Goal: Use online tool/utility: Utilize a website feature to perform a specific function

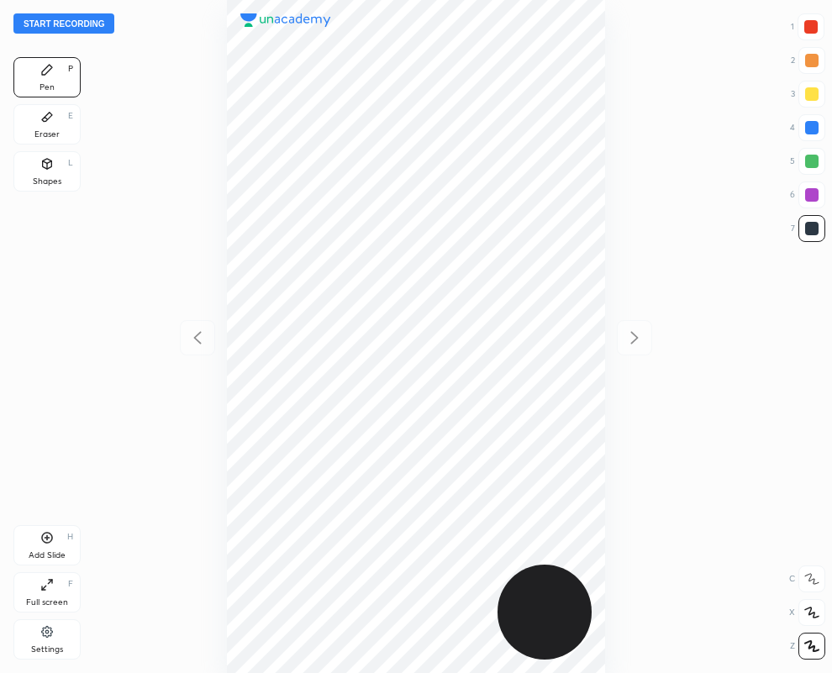
scroll to position [673, 563]
drag, startPoint x: 62, startPoint y: 133, endPoint x: 103, endPoint y: 182, distance: 64.5
click at [63, 132] on div "Eraser E" at bounding box center [46, 124] width 67 height 40
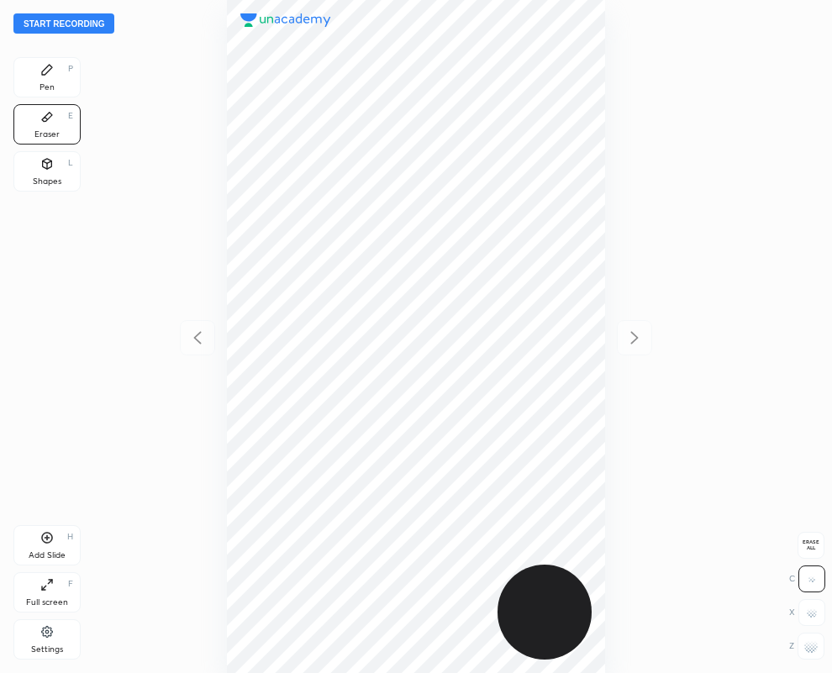
click at [48, 70] on icon at bounding box center [47, 70] width 10 height 10
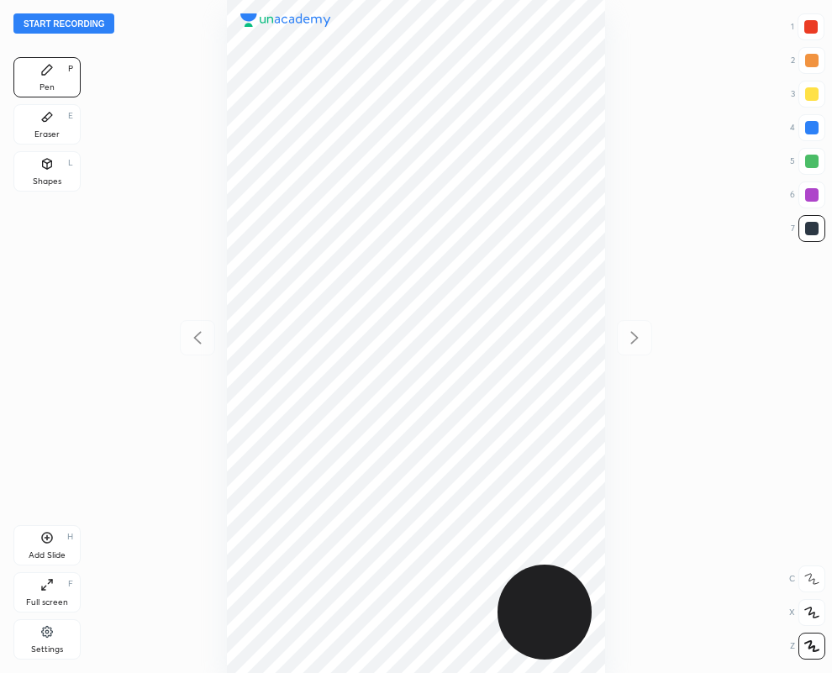
drag, startPoint x: 822, startPoint y: 124, endPoint x: 781, endPoint y: 132, distance: 42.0
click at [822, 126] on div at bounding box center [811, 127] width 27 height 27
click at [812, 225] on div at bounding box center [811, 228] width 13 height 13
click at [55, 128] on div "Eraser E" at bounding box center [46, 124] width 67 height 40
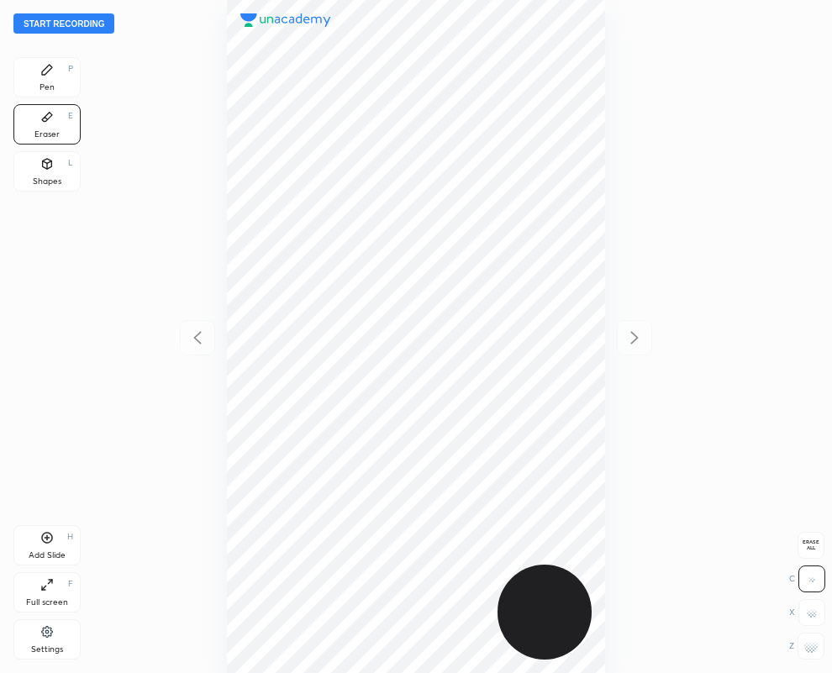
click at [63, 81] on div "Pen P" at bounding box center [46, 77] width 67 height 40
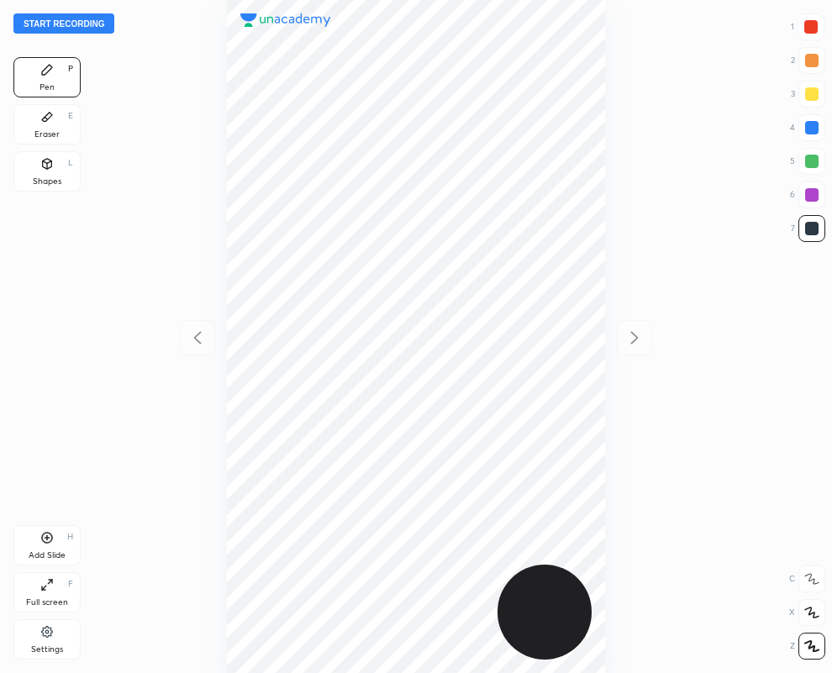
click at [809, 195] on div at bounding box center [811, 194] width 13 height 13
click at [43, 175] on div "Shapes L" at bounding box center [46, 171] width 67 height 40
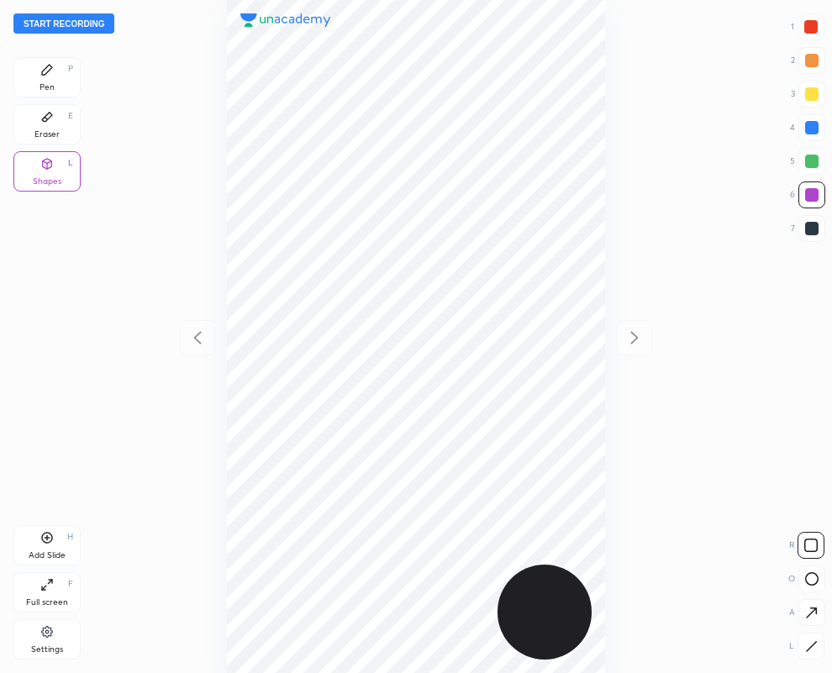
drag, startPoint x: 810, startPoint y: 651, endPoint x: 717, endPoint y: 633, distance: 95.1
click at [807, 646] on icon at bounding box center [811, 646] width 13 height 13
click at [41, 83] on div "Pen" at bounding box center [47, 87] width 15 height 8
click at [806, 27] on div at bounding box center [810, 26] width 13 height 13
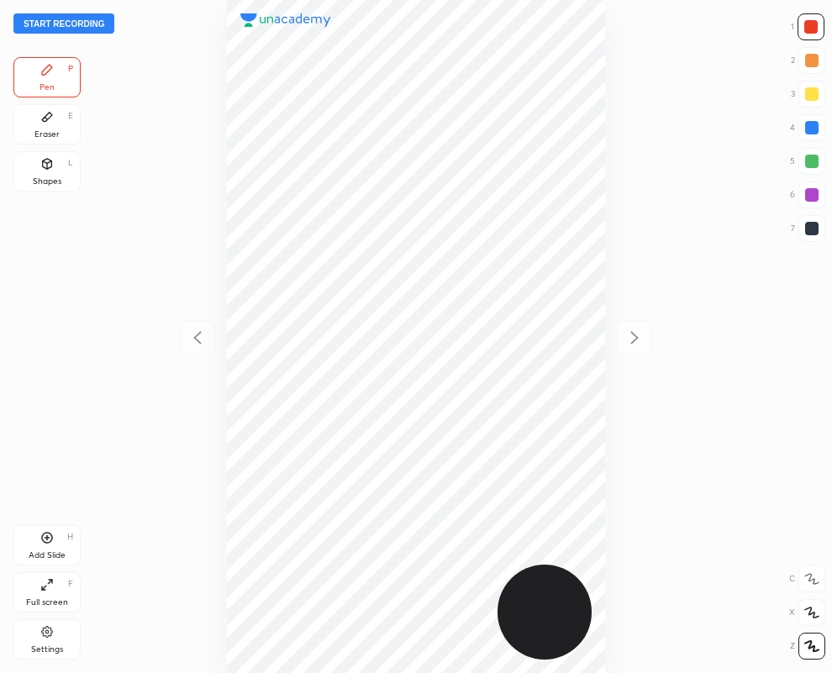
click at [808, 227] on div at bounding box center [811, 228] width 13 height 13
click at [807, 127] on div at bounding box center [811, 127] width 13 height 13
click at [808, 127] on div at bounding box center [811, 127] width 13 height 13
click at [811, 228] on div at bounding box center [811, 228] width 13 height 13
click at [43, 549] on div "Add Slide H" at bounding box center [46, 545] width 67 height 40
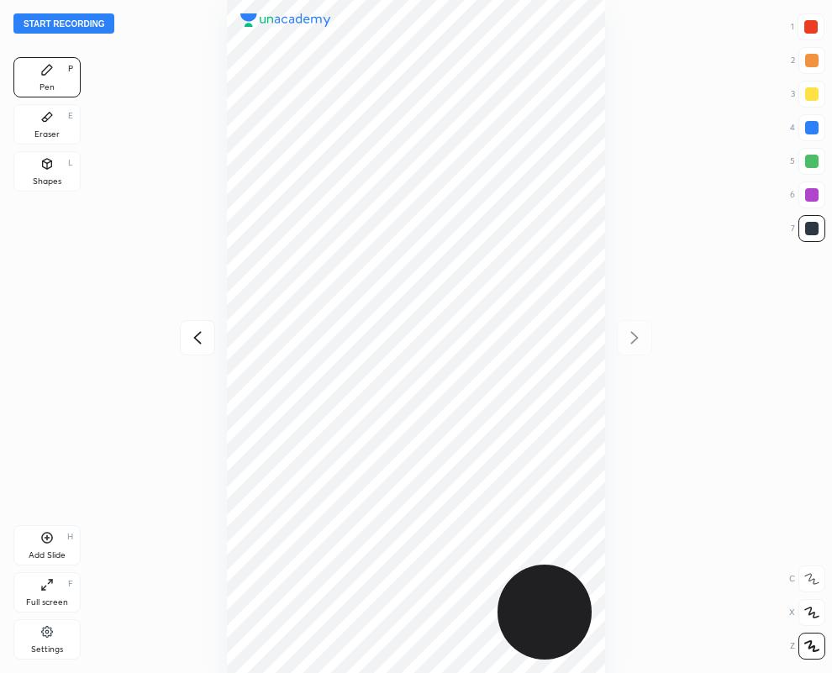
click at [55, 130] on div "Eraser" at bounding box center [46, 134] width 25 height 8
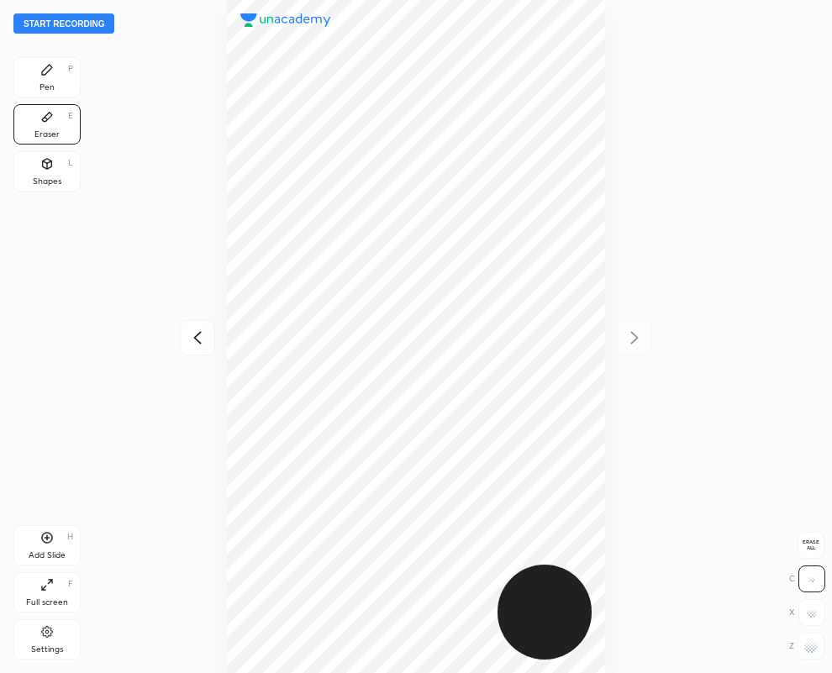
drag, startPoint x: 815, startPoint y: 651, endPoint x: 815, endPoint y: 633, distance: 18.5
click at [816, 650] on g at bounding box center [810, 646] width 13 height 13
click at [50, 85] on div "Pen" at bounding box center [47, 87] width 15 height 8
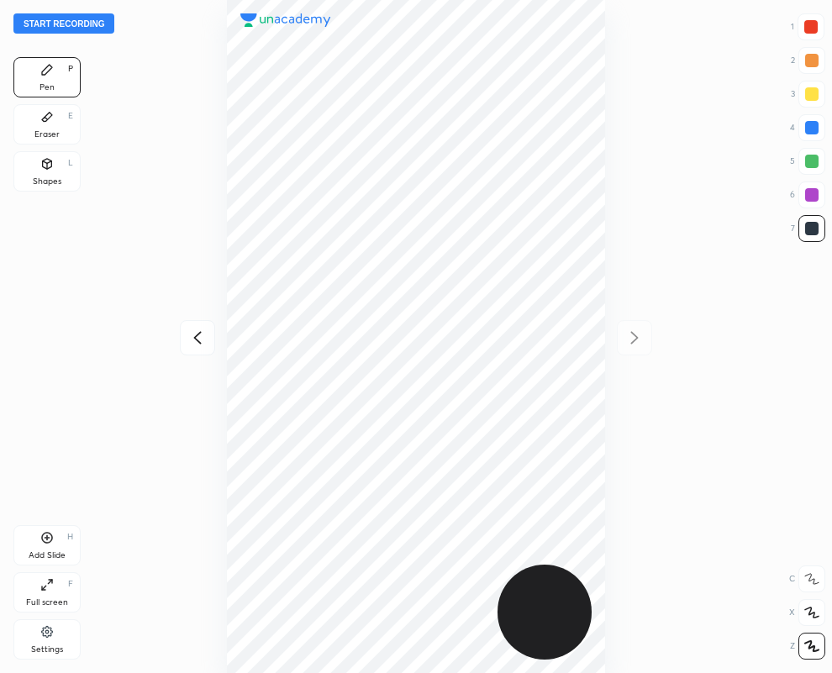
click at [612, 81] on div at bounding box center [415, 336] width 563 height 673
click at [200, 338] on icon at bounding box center [197, 338] width 20 height 20
drag, startPoint x: 814, startPoint y: 25, endPoint x: 721, endPoint y: 39, distance: 93.4
click at [811, 28] on div at bounding box center [810, 26] width 13 height 13
click at [635, 339] on icon at bounding box center [635, 337] width 8 height 13
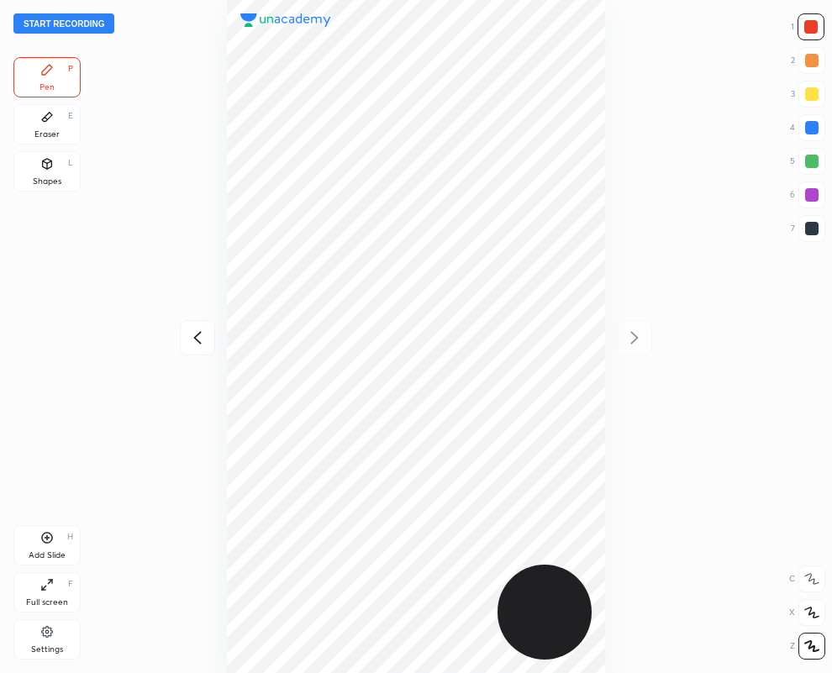
drag, startPoint x: 811, startPoint y: 132, endPoint x: 780, endPoint y: 145, distance: 33.9
click at [811, 133] on div at bounding box center [811, 127] width 13 height 13
click at [809, 30] on div at bounding box center [810, 26] width 13 height 13
click at [815, 131] on div at bounding box center [811, 127] width 13 height 13
drag, startPoint x: 818, startPoint y: 27, endPoint x: 707, endPoint y: 60, distance: 115.7
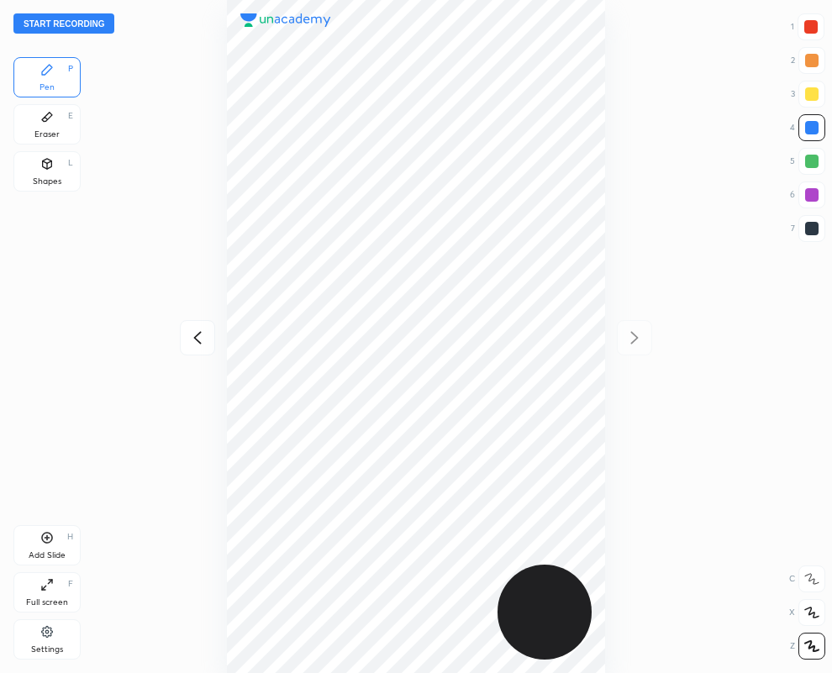
click at [816, 27] on div at bounding box center [810, 26] width 13 height 13
drag, startPoint x: 819, startPoint y: 131, endPoint x: 766, endPoint y: 143, distance: 55.1
click at [817, 131] on div at bounding box center [811, 127] width 13 height 13
drag, startPoint x: 813, startPoint y: 28, endPoint x: 661, endPoint y: 111, distance: 173.4
click at [811, 30] on div at bounding box center [810, 26] width 13 height 13
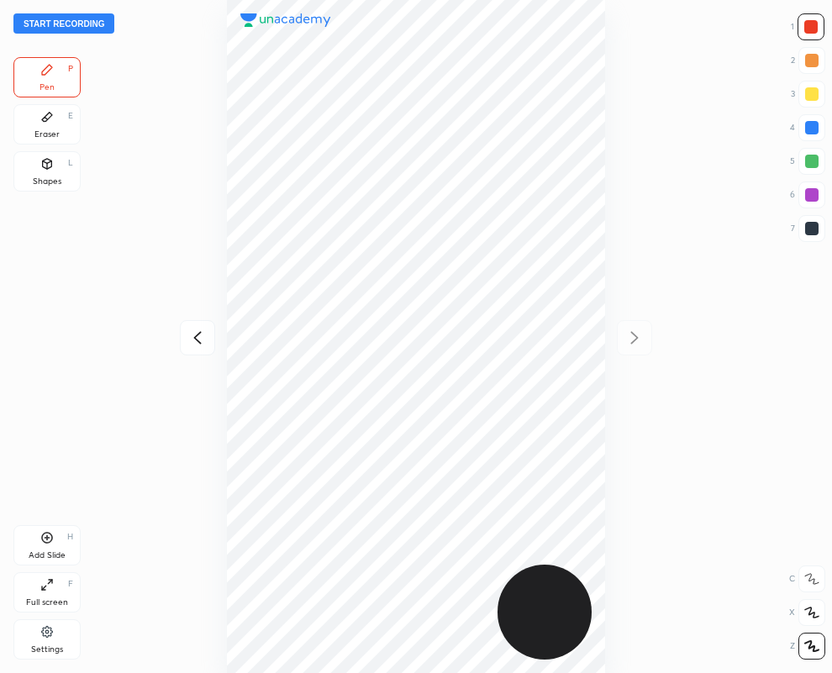
click at [194, 337] on icon at bounding box center [197, 337] width 8 height 13
click at [47, 130] on div "Eraser" at bounding box center [46, 134] width 25 height 8
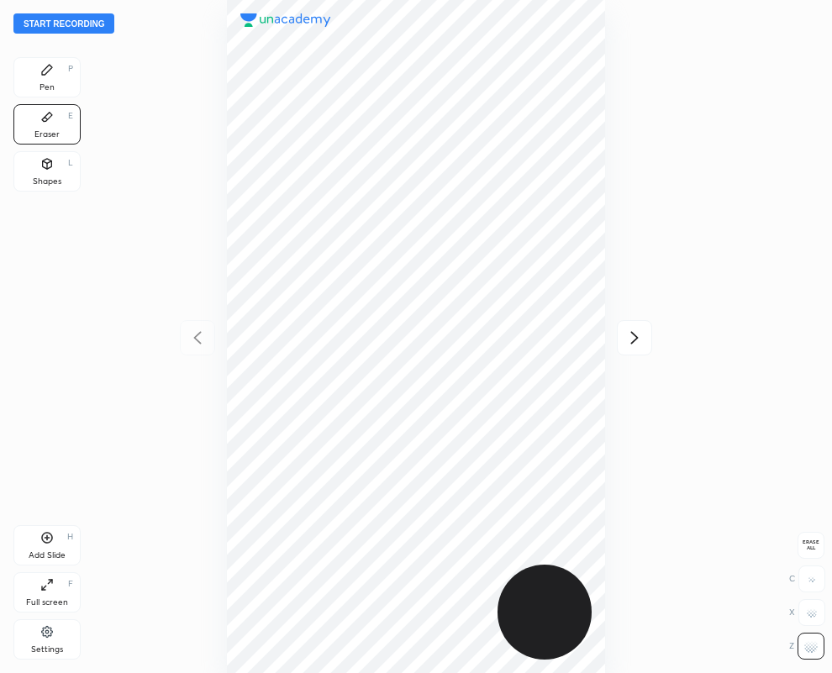
click at [70, 90] on div "Pen P" at bounding box center [46, 77] width 67 height 40
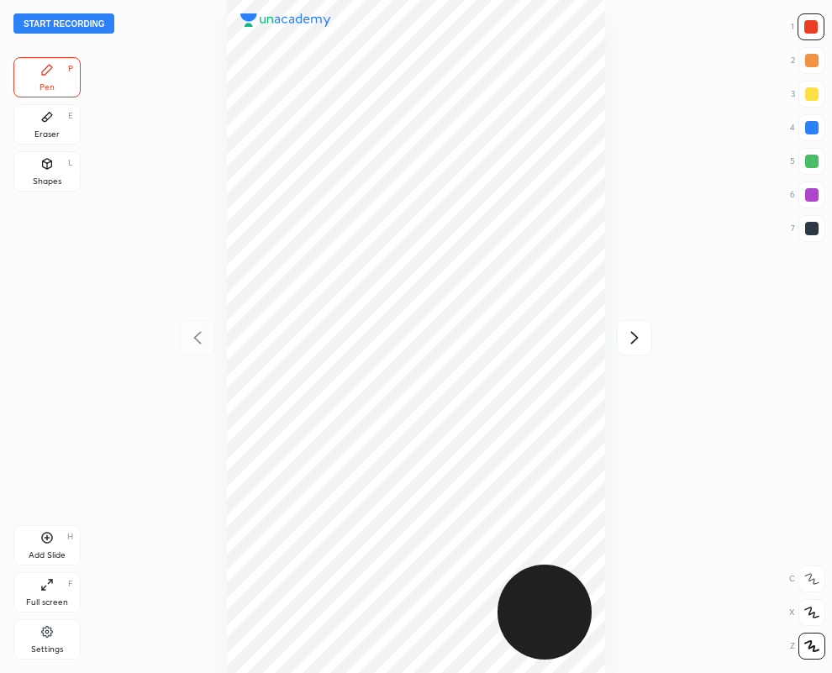
click at [634, 335] on icon at bounding box center [635, 337] width 8 height 13
drag, startPoint x: 814, startPoint y: 224, endPoint x: 784, endPoint y: 223, distance: 29.5
click at [813, 225] on div at bounding box center [811, 228] width 13 height 13
click at [194, 339] on icon at bounding box center [197, 337] width 8 height 13
click at [634, 340] on icon at bounding box center [635, 337] width 8 height 13
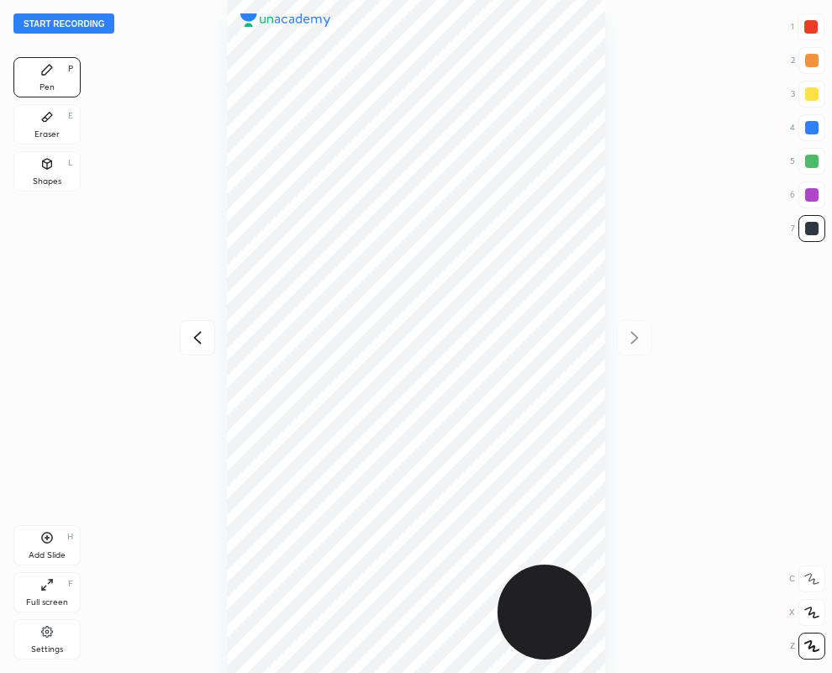
drag, startPoint x: 809, startPoint y: 19, endPoint x: 751, endPoint y: 49, distance: 65.0
click at [807, 18] on div at bounding box center [811, 26] width 27 height 27
click at [49, 124] on div "Eraser E" at bounding box center [46, 124] width 67 height 40
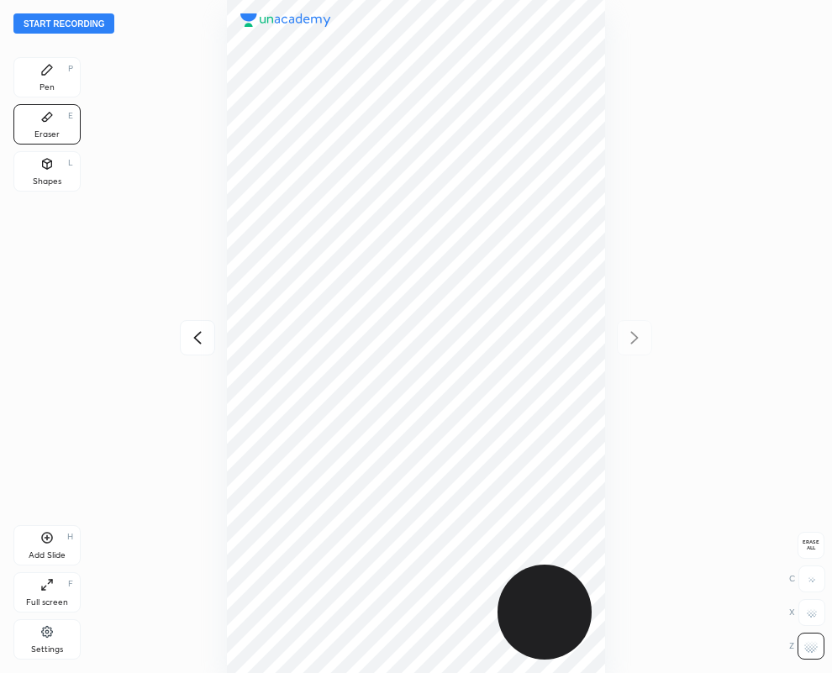
click at [49, 84] on div "Pen" at bounding box center [47, 87] width 15 height 8
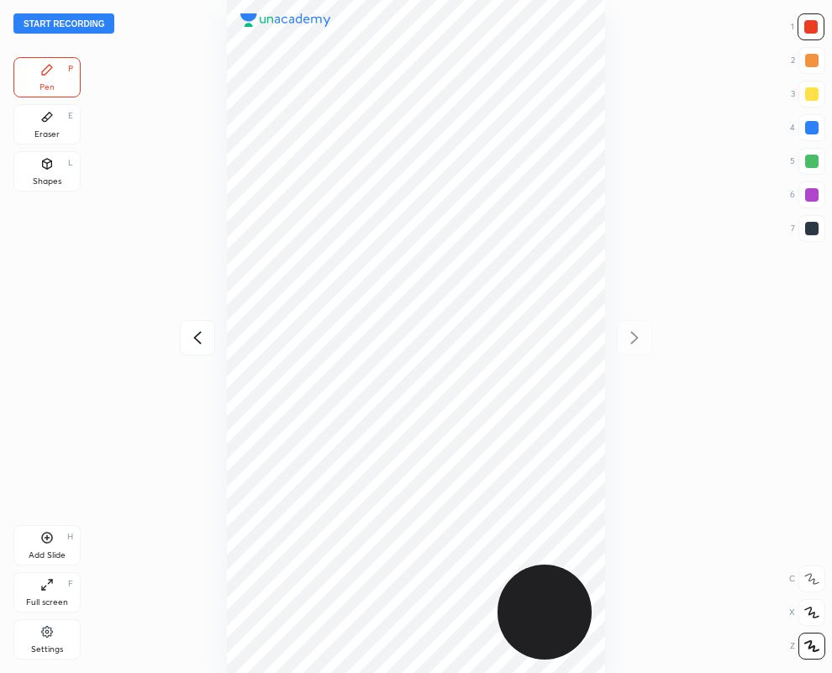
drag, startPoint x: 818, startPoint y: 227, endPoint x: 652, endPoint y: 270, distance: 171.0
click at [817, 225] on div at bounding box center [811, 228] width 13 height 13
drag, startPoint x: 811, startPoint y: 192, endPoint x: 760, endPoint y: 210, distance: 54.5
click at [809, 194] on div at bounding box center [811, 194] width 13 height 13
click at [196, 338] on icon at bounding box center [197, 338] width 20 height 20
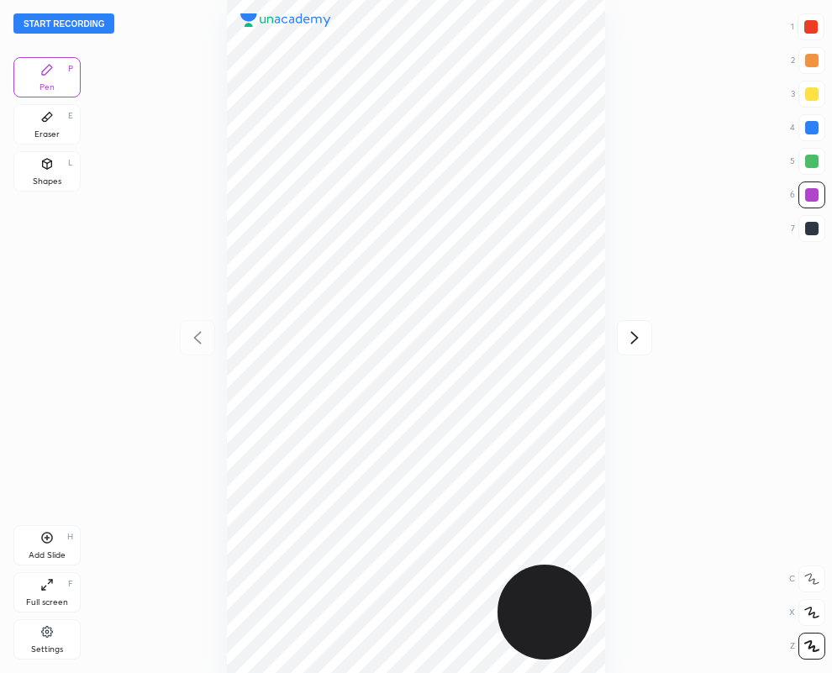
click at [808, 20] on div at bounding box center [810, 26] width 13 height 13
drag, startPoint x: 808, startPoint y: 232, endPoint x: 736, endPoint y: 246, distance: 72.9
click at [805, 233] on div at bounding box center [811, 228] width 13 height 13
click at [66, 22] on button "Start recording" at bounding box center [63, 23] width 101 height 20
drag, startPoint x: 814, startPoint y: 24, endPoint x: 790, endPoint y: 28, distance: 24.7
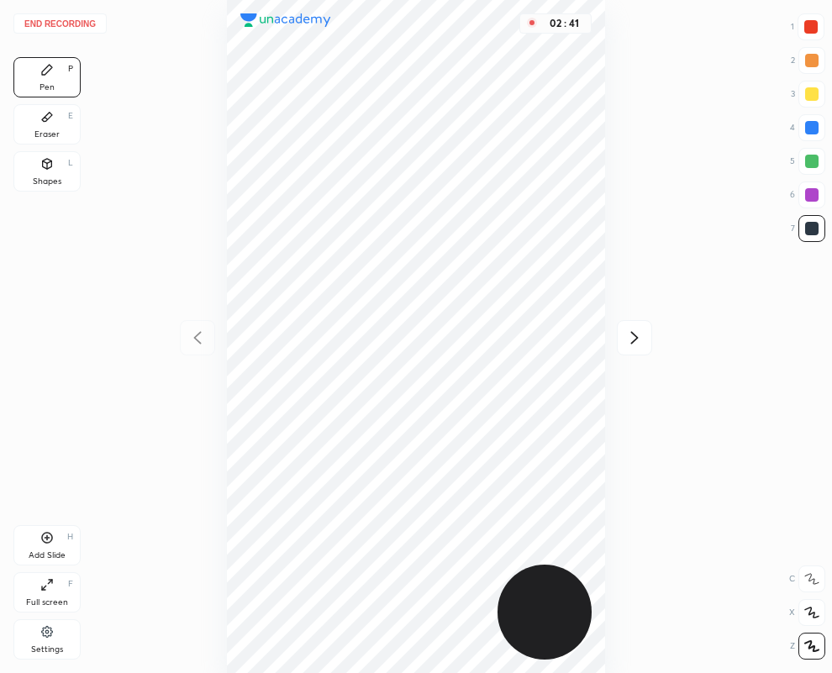
click at [813, 28] on div at bounding box center [810, 26] width 13 height 13
drag, startPoint x: 790, startPoint y: 28, endPoint x: 686, endPoint y: 202, distance: 202.8
click at [686, 202] on div "02 : 54" at bounding box center [415, 336] width 563 height 673
drag, startPoint x: 814, startPoint y: 229, endPoint x: 763, endPoint y: 238, distance: 52.1
click at [813, 229] on div at bounding box center [811, 228] width 13 height 13
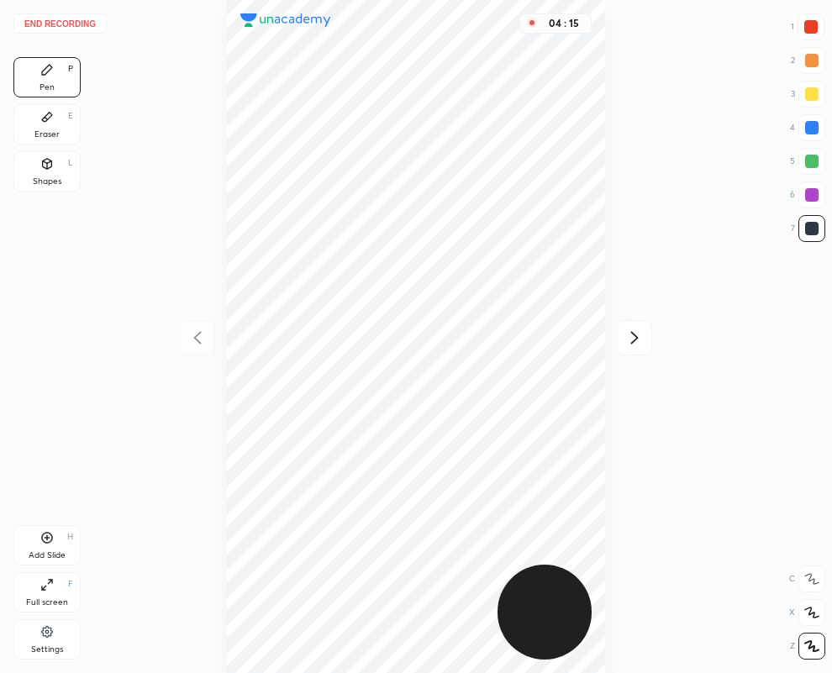
click at [636, 335] on icon at bounding box center [635, 338] width 20 height 20
click at [194, 338] on icon at bounding box center [197, 337] width 8 height 13
click at [631, 330] on icon at bounding box center [635, 338] width 20 height 20
click at [58, 23] on button "End recording" at bounding box center [59, 23] width 93 height 20
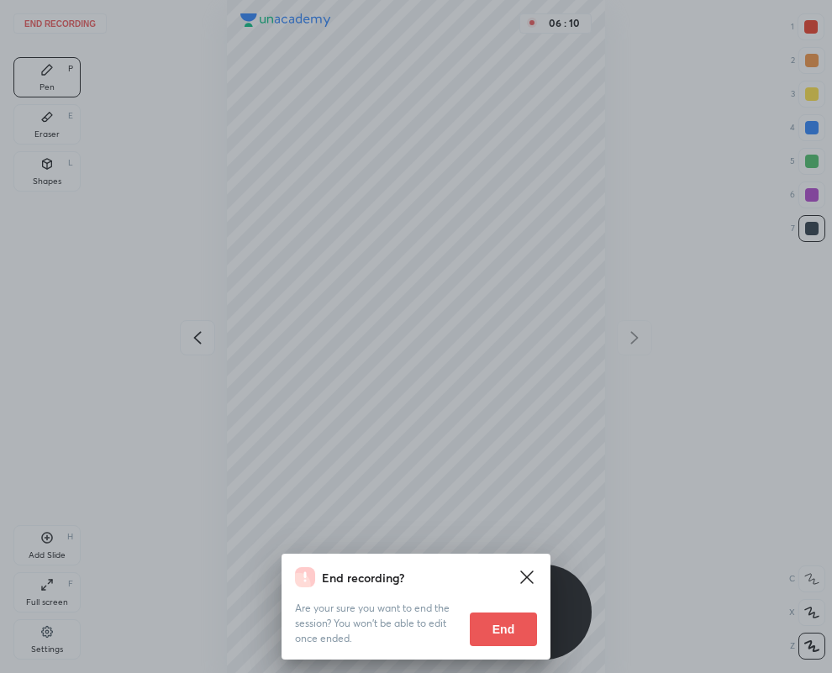
click at [492, 620] on button "End" at bounding box center [503, 630] width 67 height 34
